Goal: Check status: Check status

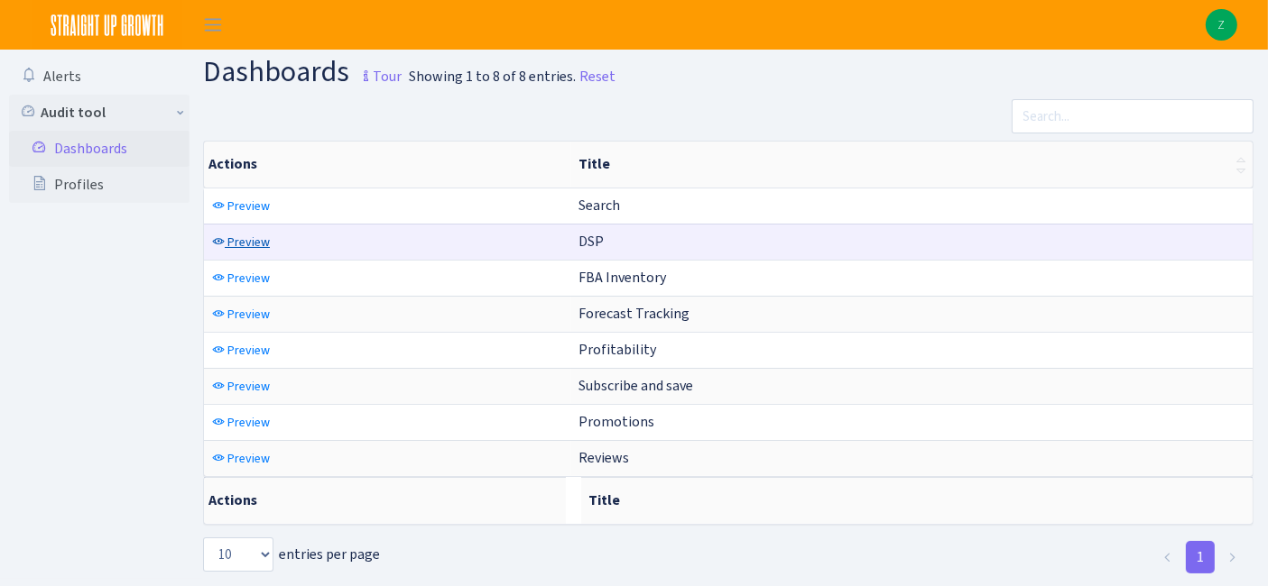
click at [239, 241] on span "Preview" at bounding box center [248, 242] width 42 height 17
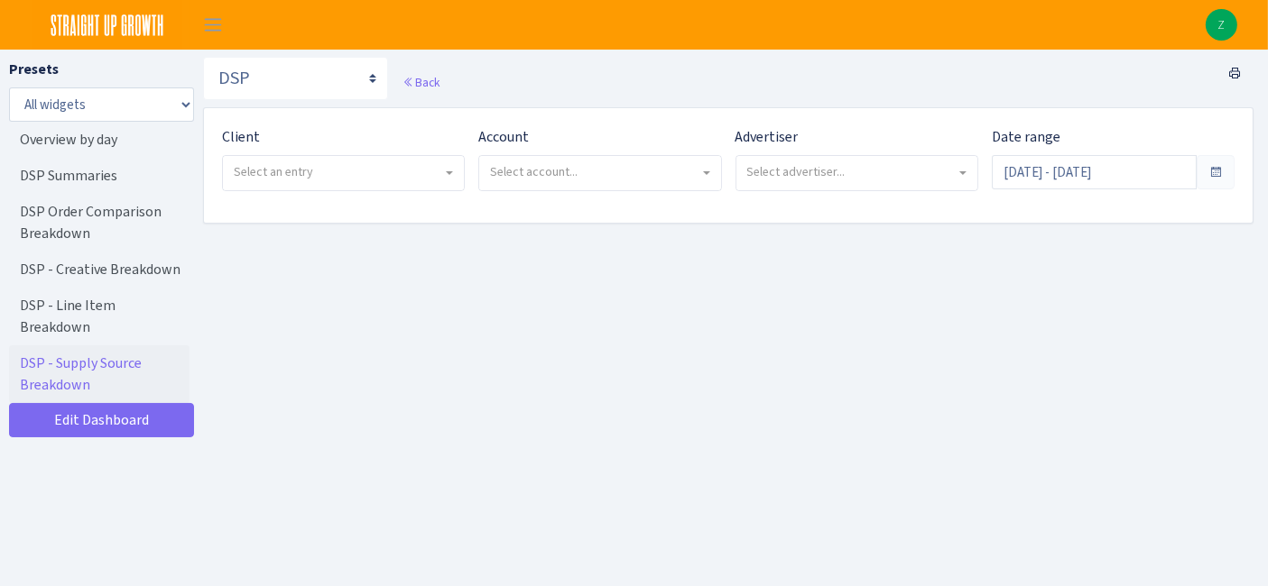
click at [346, 176] on span "Select an entry" at bounding box center [338, 172] width 208 height 18
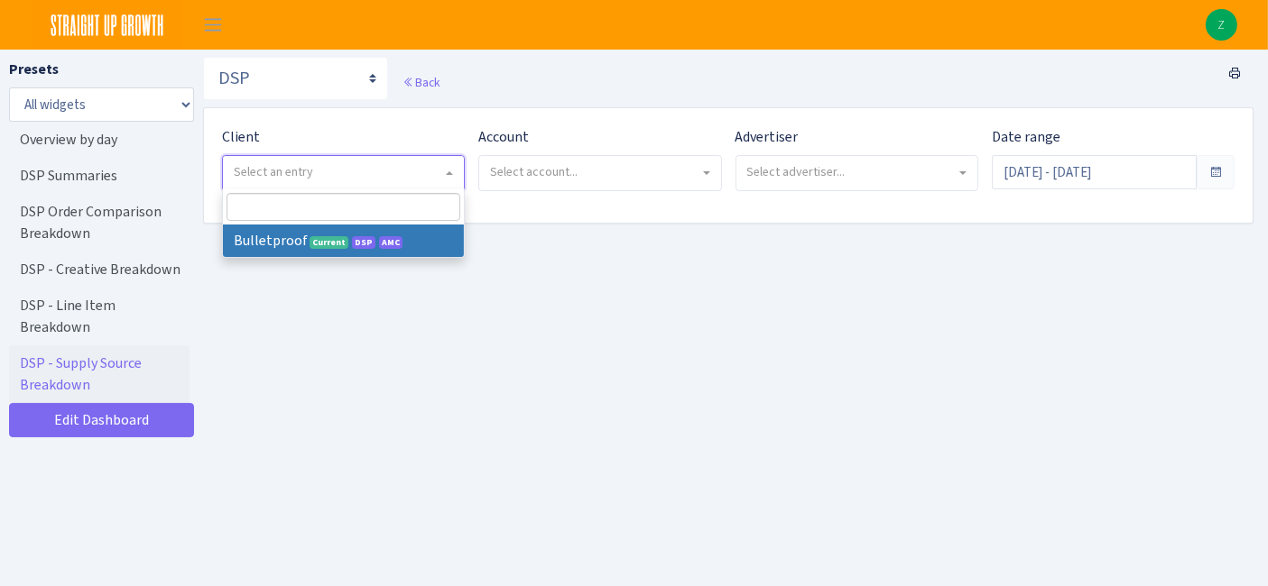
select select "409"
select select
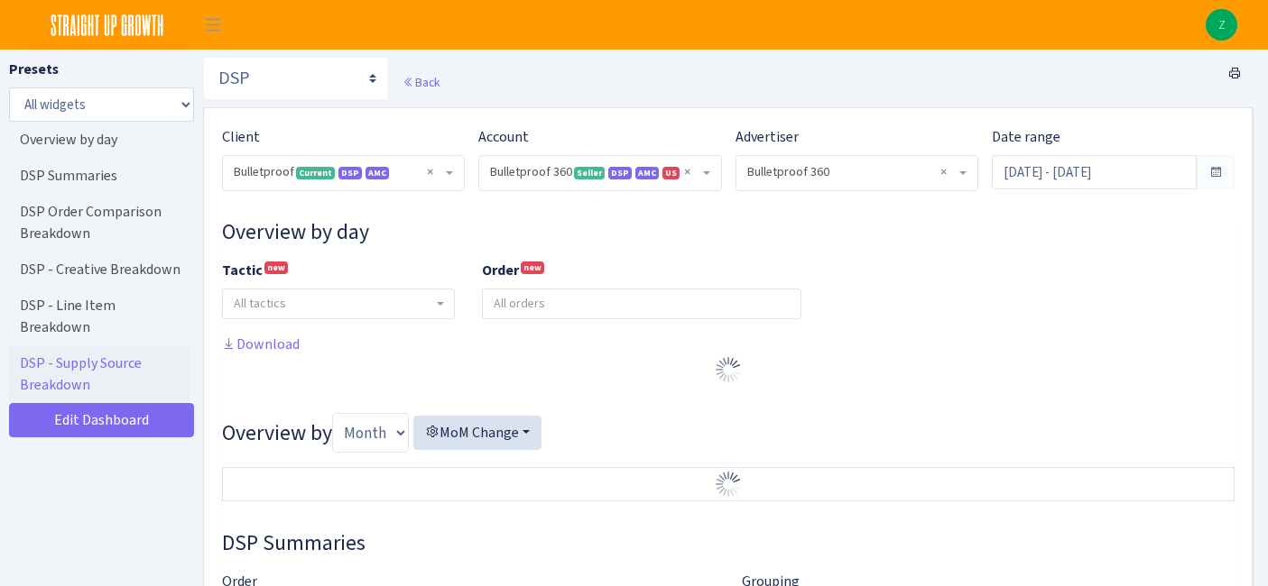
select select "3235730245795869"
select select "2888625790301"
select select
click at [1116, 178] on input "[DATE] - [DATE]" at bounding box center [1094, 172] width 205 height 34
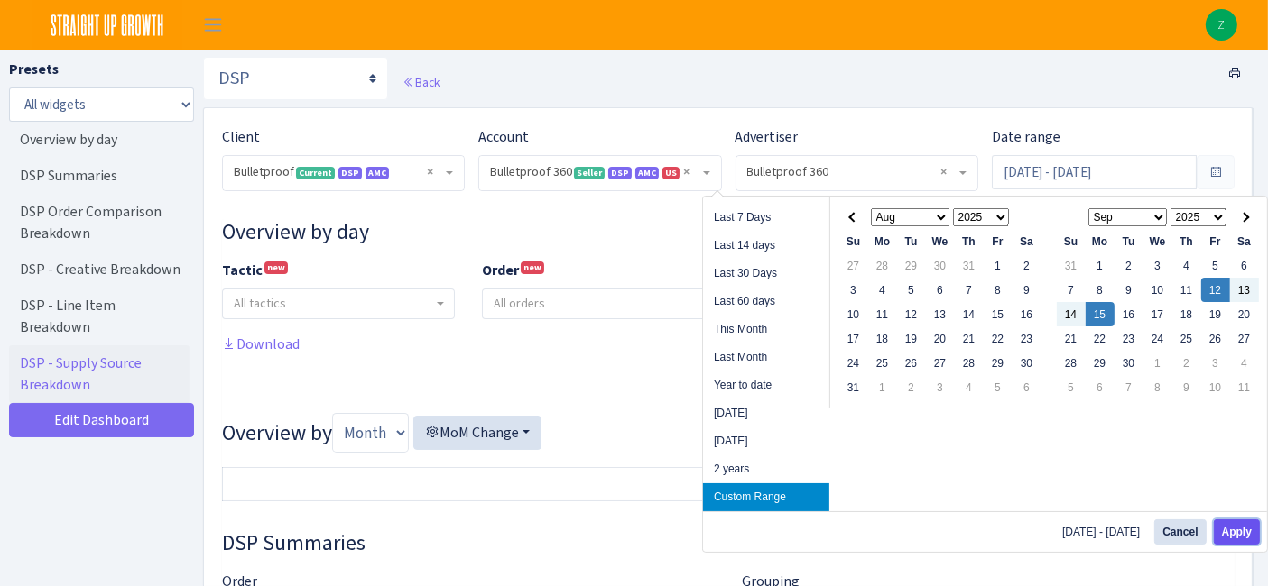
click at [1232, 531] on button "Apply" at bounding box center [1236, 532] width 46 height 25
type input "[DATE] - [DATE]"
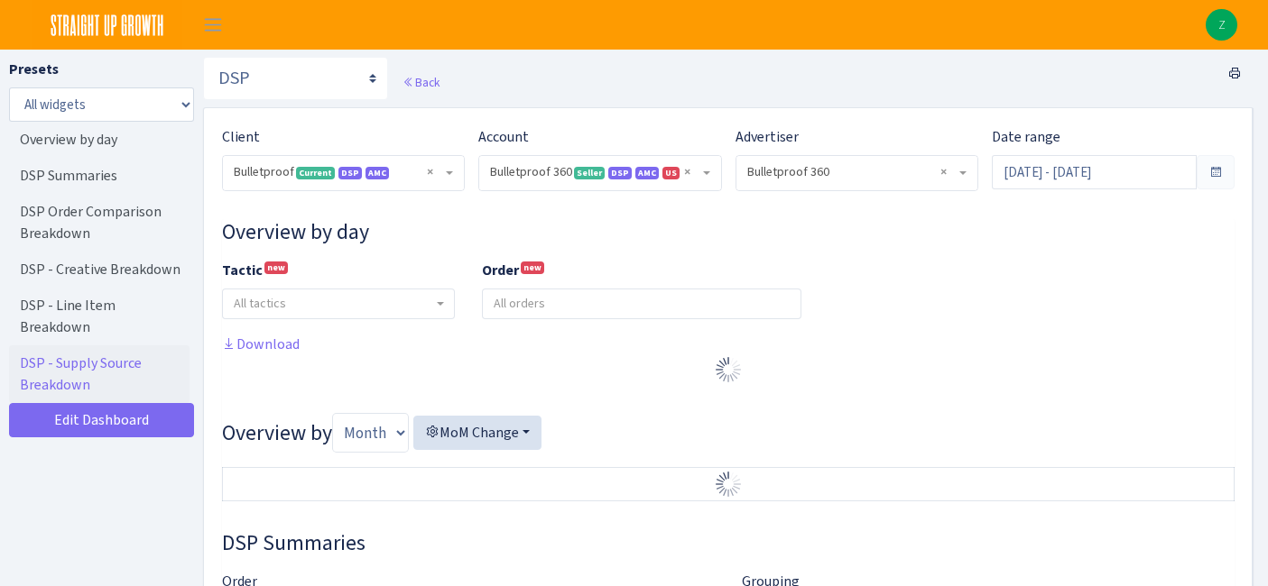
select select "3235730245795869"
select select "2888625790301"
select select
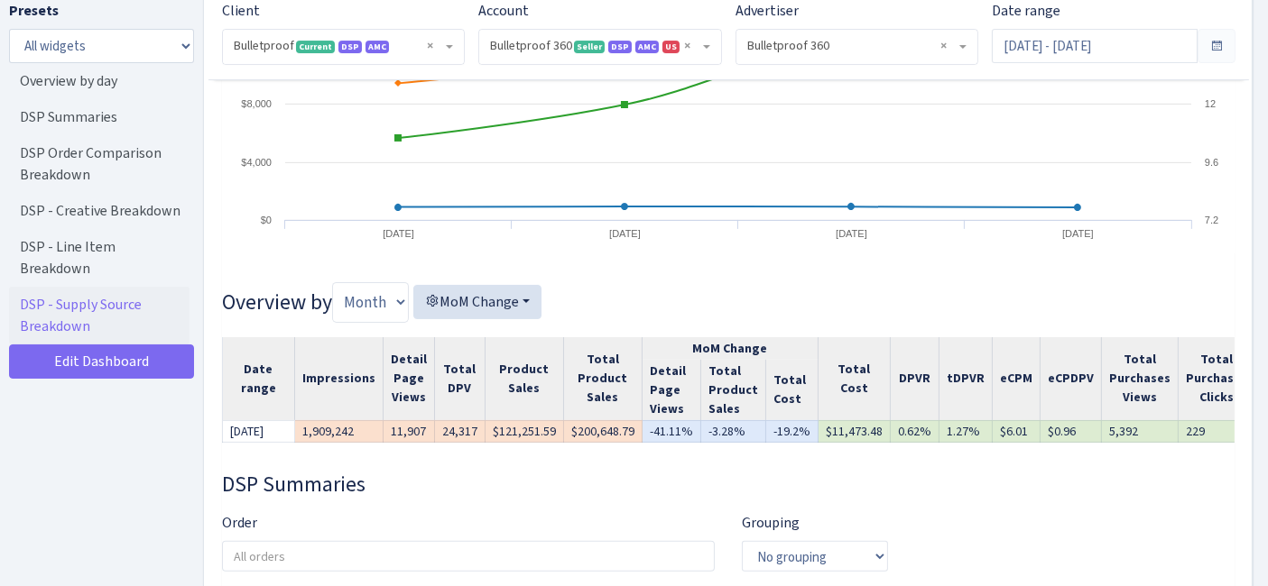
scroll to position [300, 0]
